Goal: Book appointment/travel/reservation

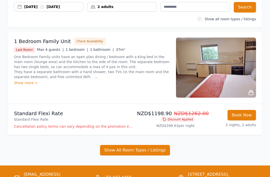
scroll to position [58, 0]
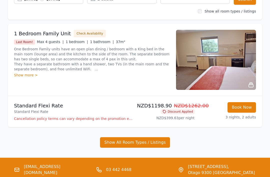
click at [34, 75] on div "Show more >" at bounding box center [92, 75] width 156 height 5
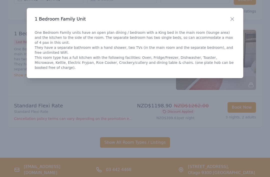
click at [234, 19] on icon "button" at bounding box center [233, 19] width 6 height 6
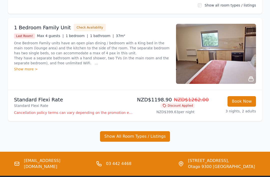
scroll to position [82, 0]
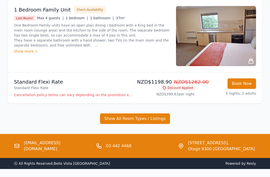
click at [138, 118] on button "Show All Room Types / Listings" at bounding box center [135, 118] width 70 height 11
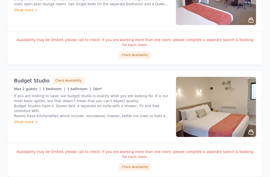
scroll to position [344, 0]
click at [24, 119] on div "Show more >" at bounding box center [92, 121] width 156 height 5
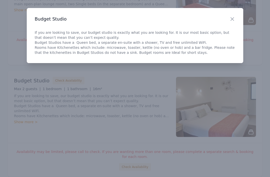
click at [234, 16] on icon "button" at bounding box center [233, 19] width 6 height 6
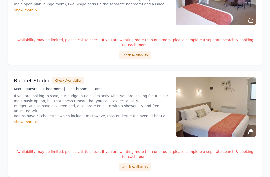
click at [142, 163] on button "Check Availability" at bounding box center [135, 167] width 32 height 8
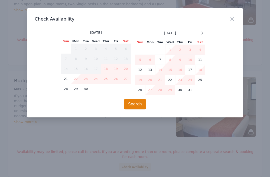
click at [205, 28] on div "Close Check Availability [DATE] Sun Mon Tue Wed Thu Fri Sat 1 2 3 4 5 6 7 8 9 1…" at bounding box center [135, 62] width 217 height 109
click at [204, 32] on icon at bounding box center [202, 33] width 4 height 4
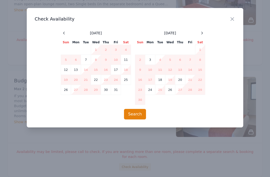
click at [141, 78] on td "16" at bounding box center [140, 80] width 10 height 10
click at [174, 78] on td "19" at bounding box center [170, 80] width 10 height 10
click at [234, 18] on icon "button" at bounding box center [233, 19] width 6 height 6
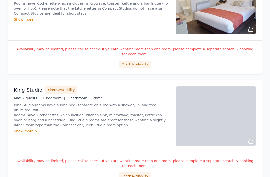
scroll to position [560, 0]
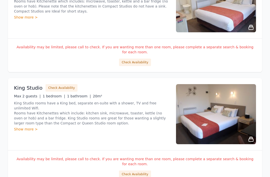
click at [28, 127] on div "Show more >" at bounding box center [92, 129] width 156 height 5
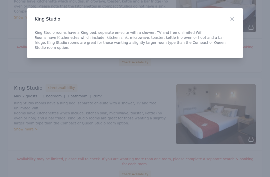
click at [234, 19] on icon "button" at bounding box center [233, 19] width 6 height 6
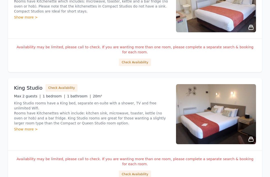
click at [138, 170] on button "Check Availability" at bounding box center [135, 174] width 32 height 8
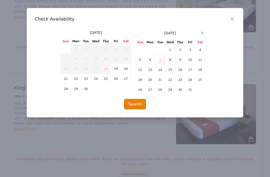
click at [204, 33] on icon at bounding box center [202, 33] width 4 height 4
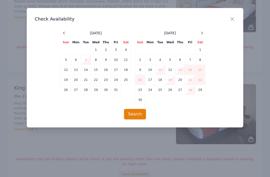
click at [233, 17] on icon "button" at bounding box center [233, 19] width 6 height 6
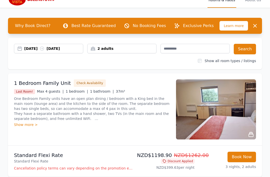
scroll to position [0, 0]
